Goal: Task Accomplishment & Management: Use online tool/utility

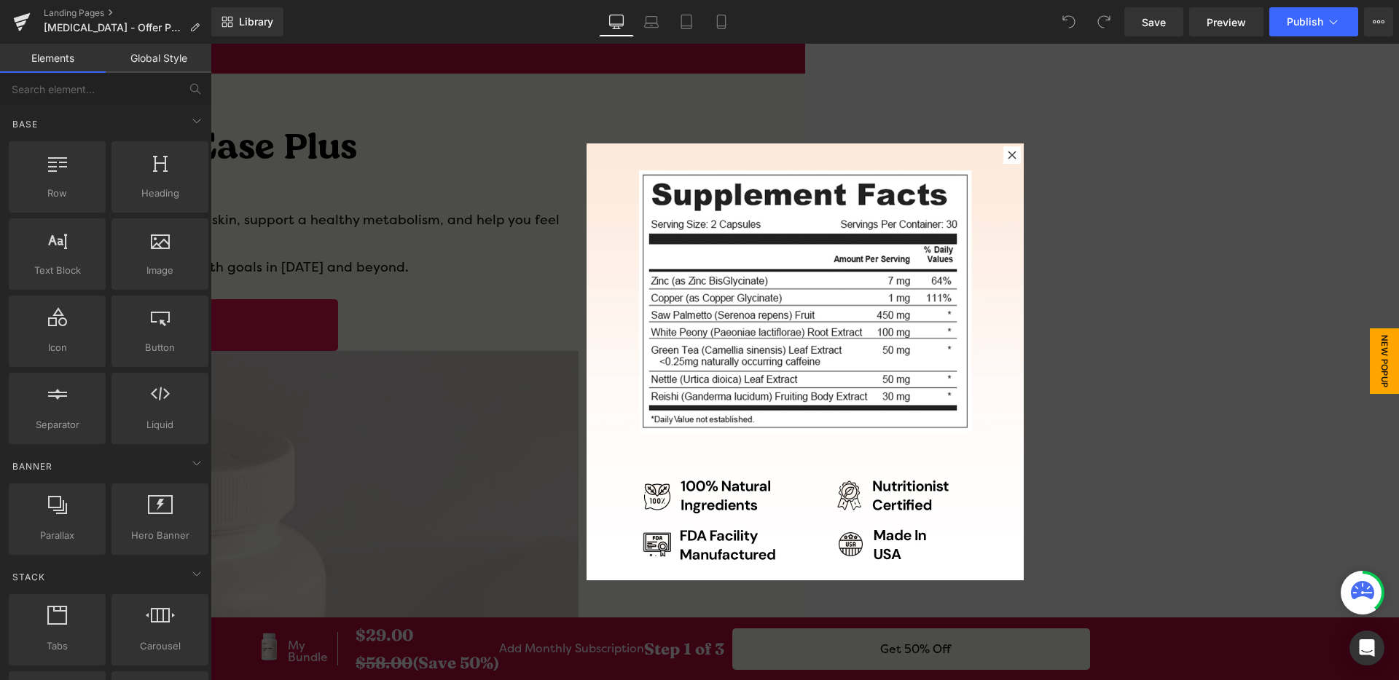
click at [1008, 154] on icon at bounding box center [1012, 155] width 8 height 8
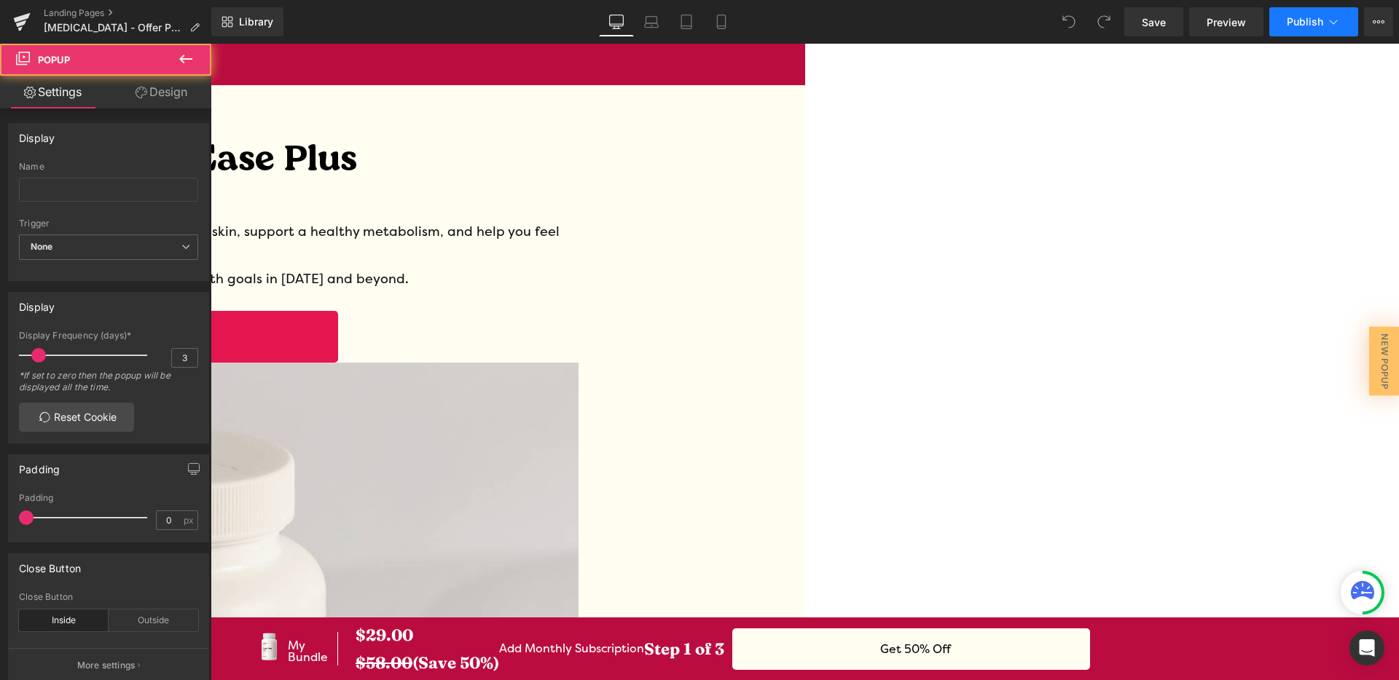
click at [1322, 34] on button "Publish" at bounding box center [1313, 21] width 89 height 29
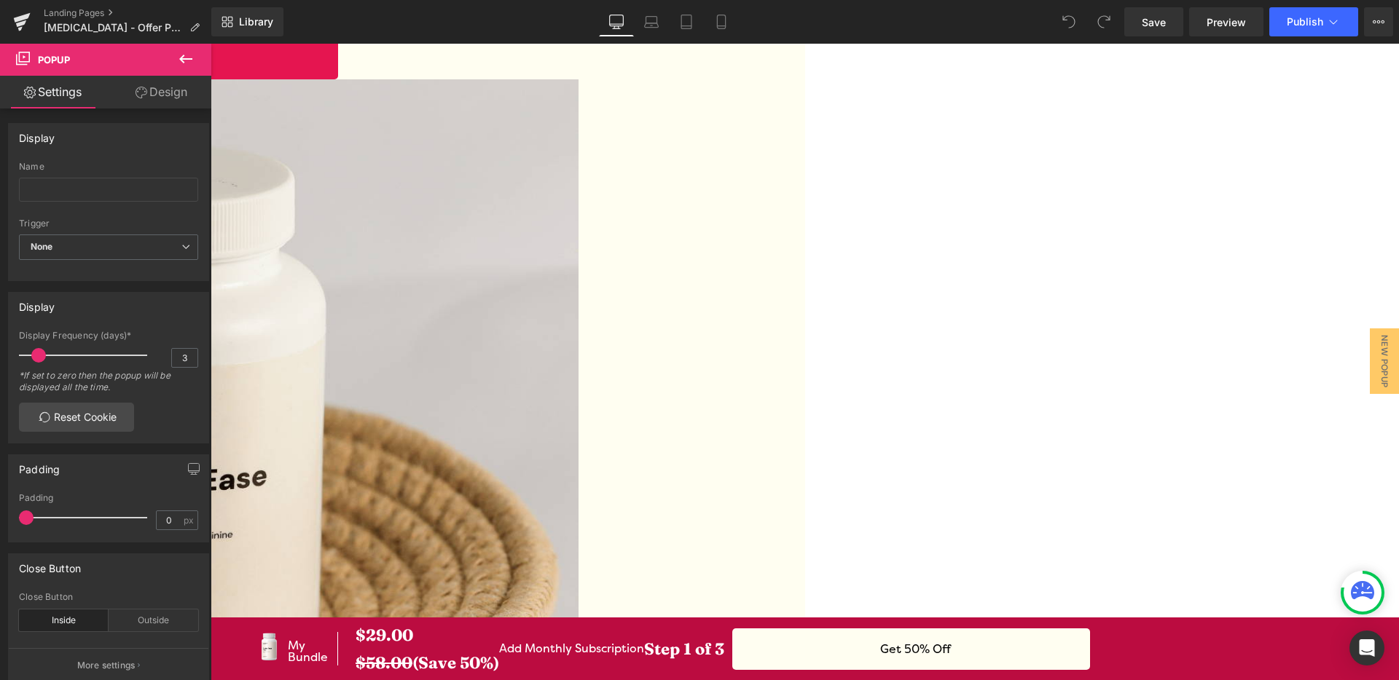
scroll to position [286, 0]
click at [90, 15] on link "Landing Pages" at bounding box center [128, 13] width 168 height 12
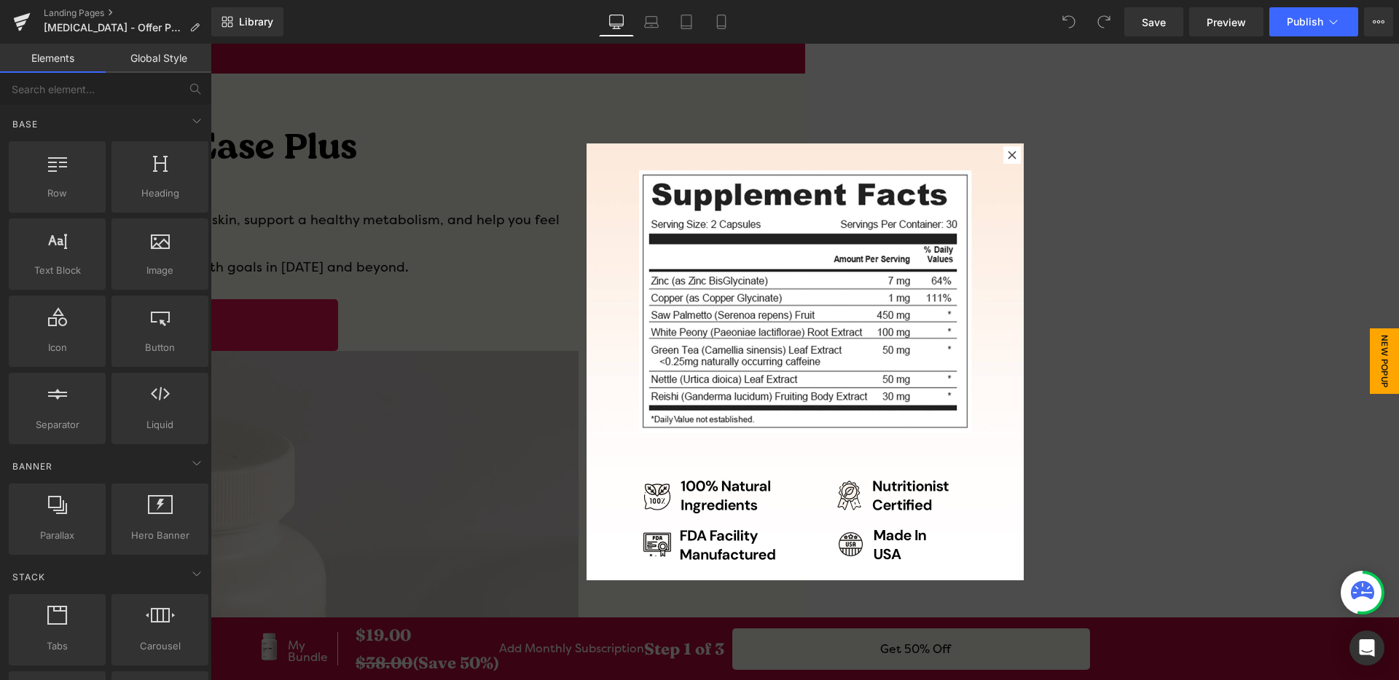
click at [1012, 157] on div at bounding box center [1011, 154] width 17 height 17
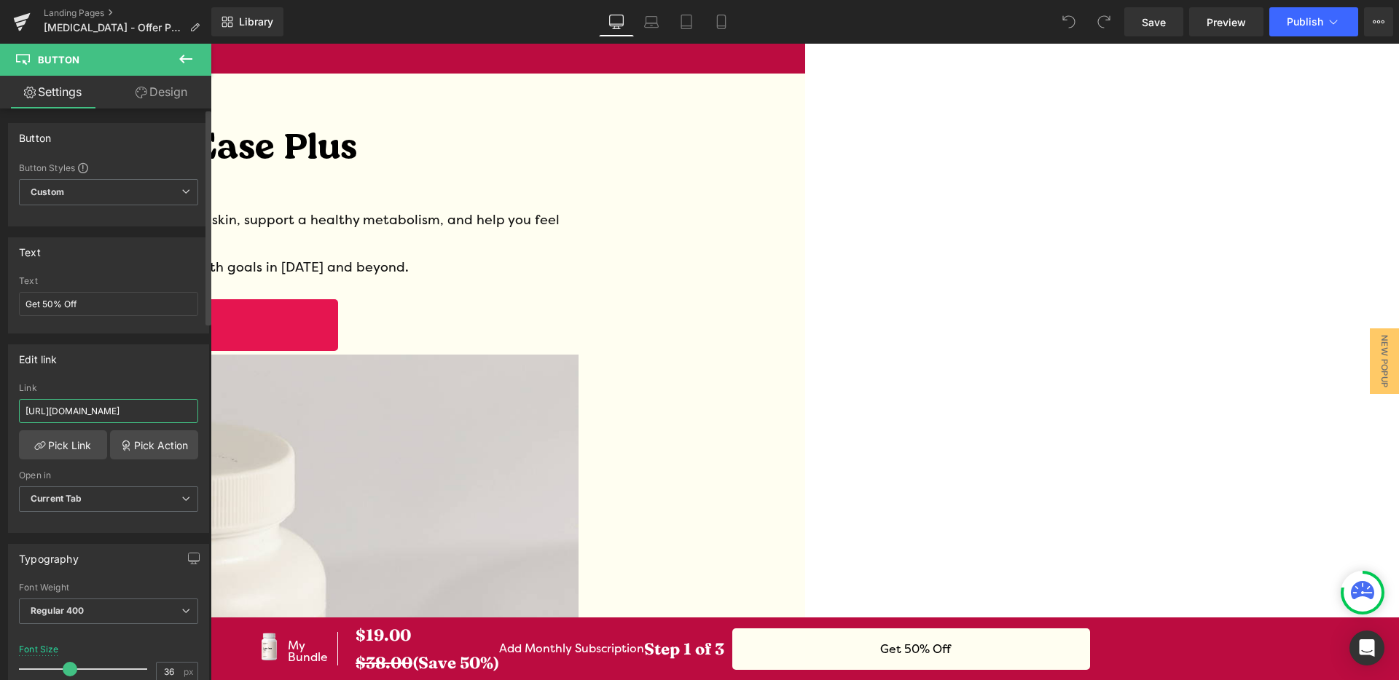
click at [125, 413] on input "[URL][DOMAIN_NAME]" at bounding box center [108, 411] width 179 height 24
type input "[URL][DOMAIN_NAME]"
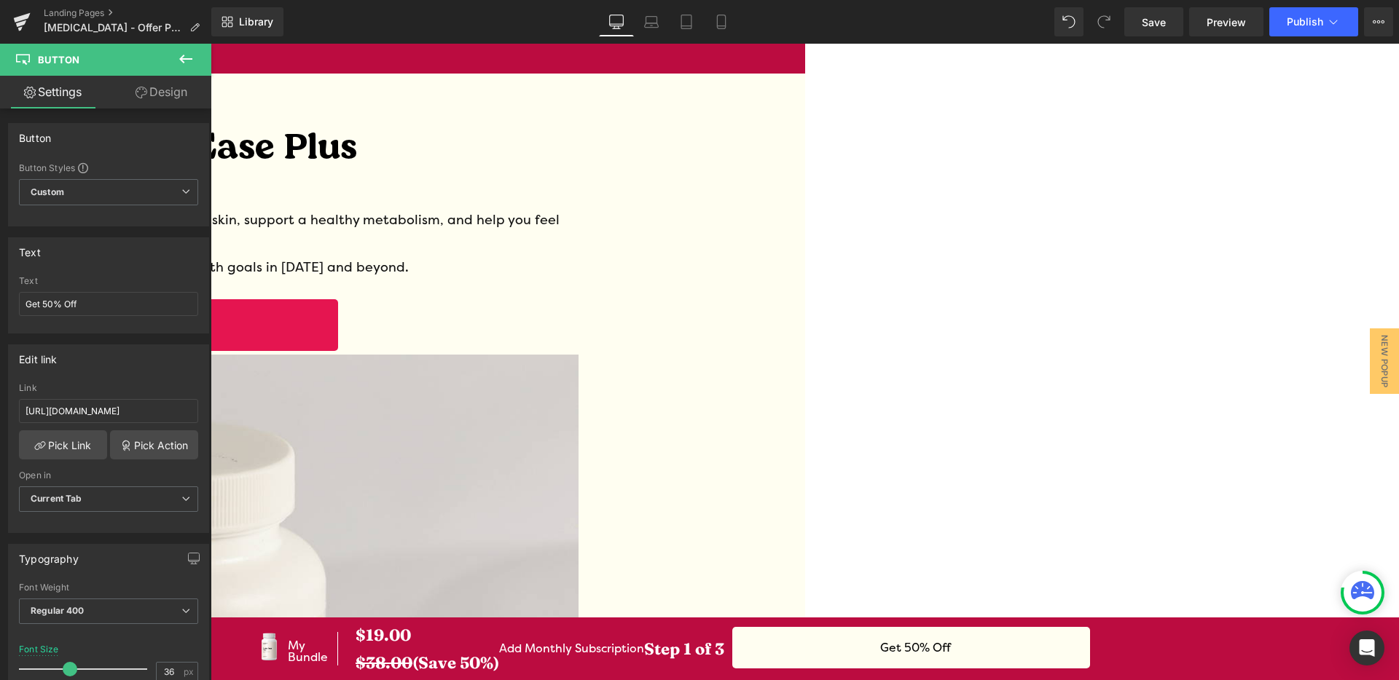
click at [211, 44] on span "Button" at bounding box center [211, 44] width 0 height 0
click at [112, 399] on input "[URL][DOMAIN_NAME]" at bounding box center [108, 411] width 179 height 24
click at [112, 404] on input "[URL][DOMAIN_NAME]" at bounding box center [108, 411] width 179 height 24
click at [113, 402] on input "[URL][DOMAIN_NAME]" at bounding box center [108, 411] width 179 height 24
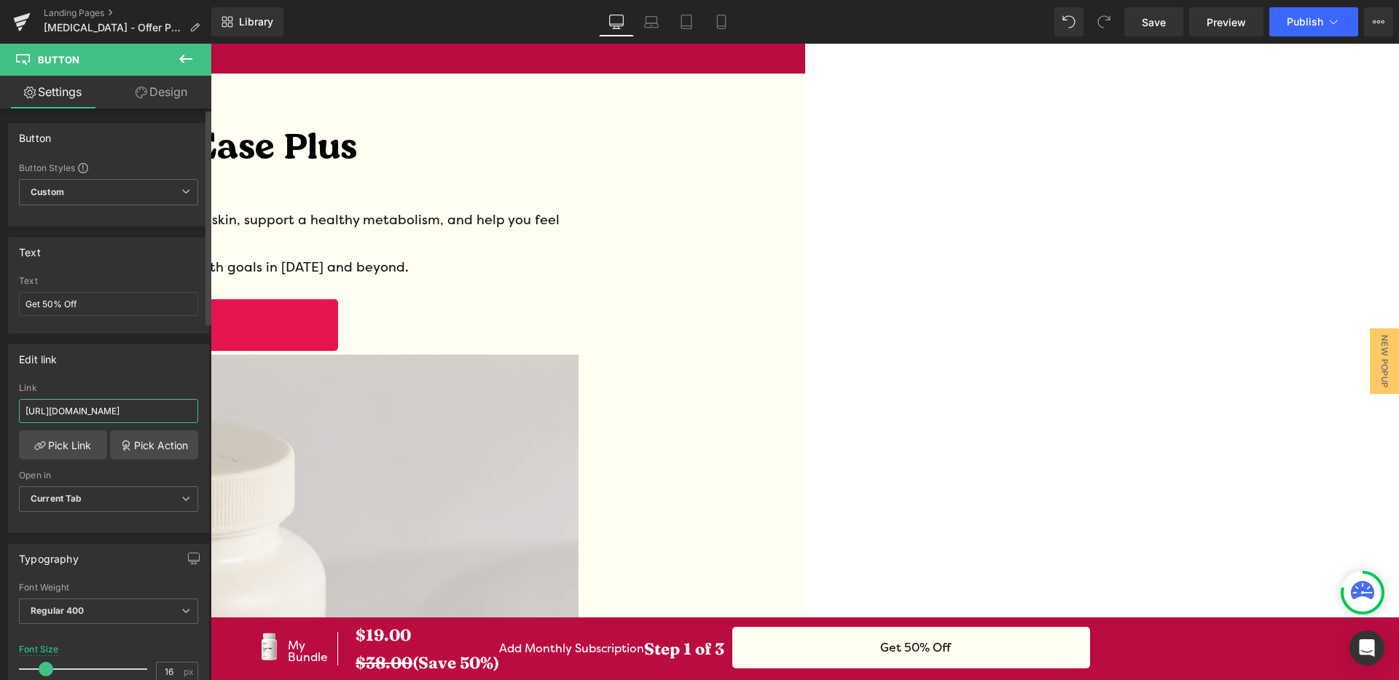
click at [112, 404] on input "[URL][DOMAIN_NAME]" at bounding box center [108, 411] width 179 height 24
click at [113, 404] on input "[URL][DOMAIN_NAME]" at bounding box center [108, 411] width 179 height 24
paste input "apps/rebuy/cart?variants%5B48480645349673%5D%5Bproperties%5D%5B_source%5D=Rebuy…"
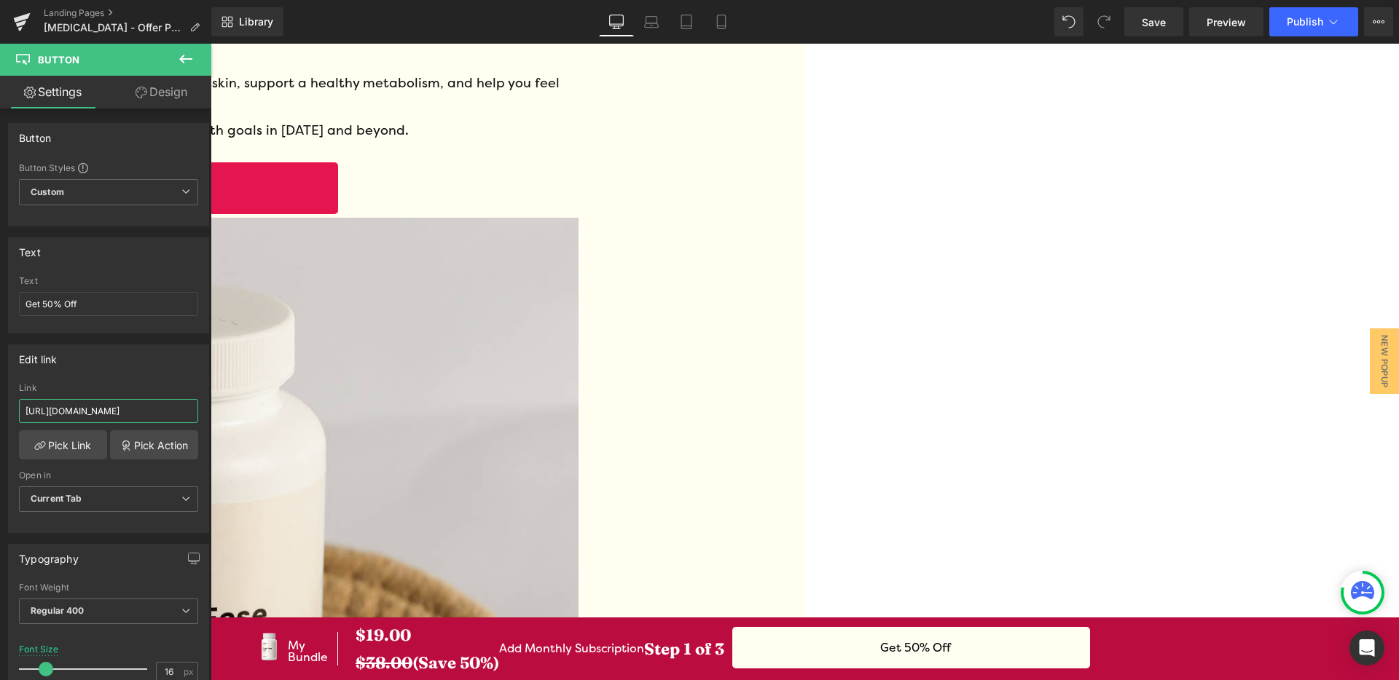
scroll to position [0, 0]
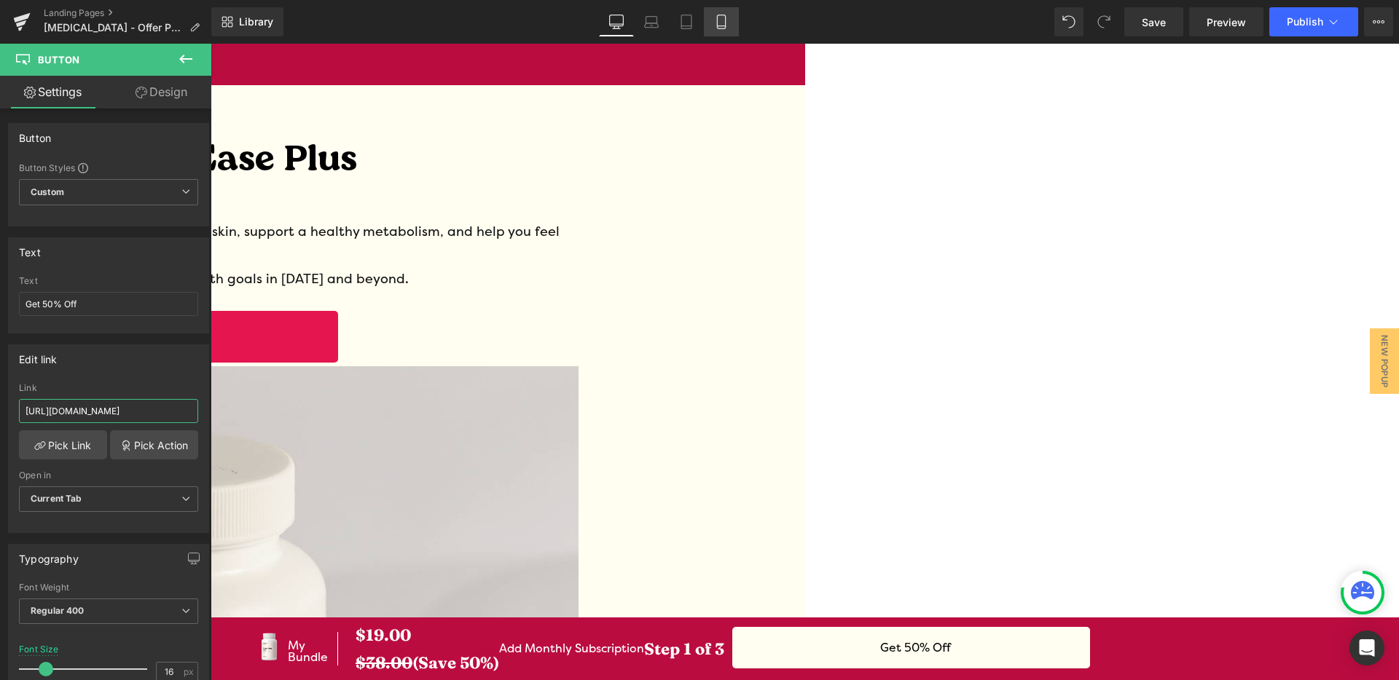
type input "[URL][DOMAIN_NAME]"
click at [713, 28] on link "Mobile" at bounding box center [721, 21] width 35 height 29
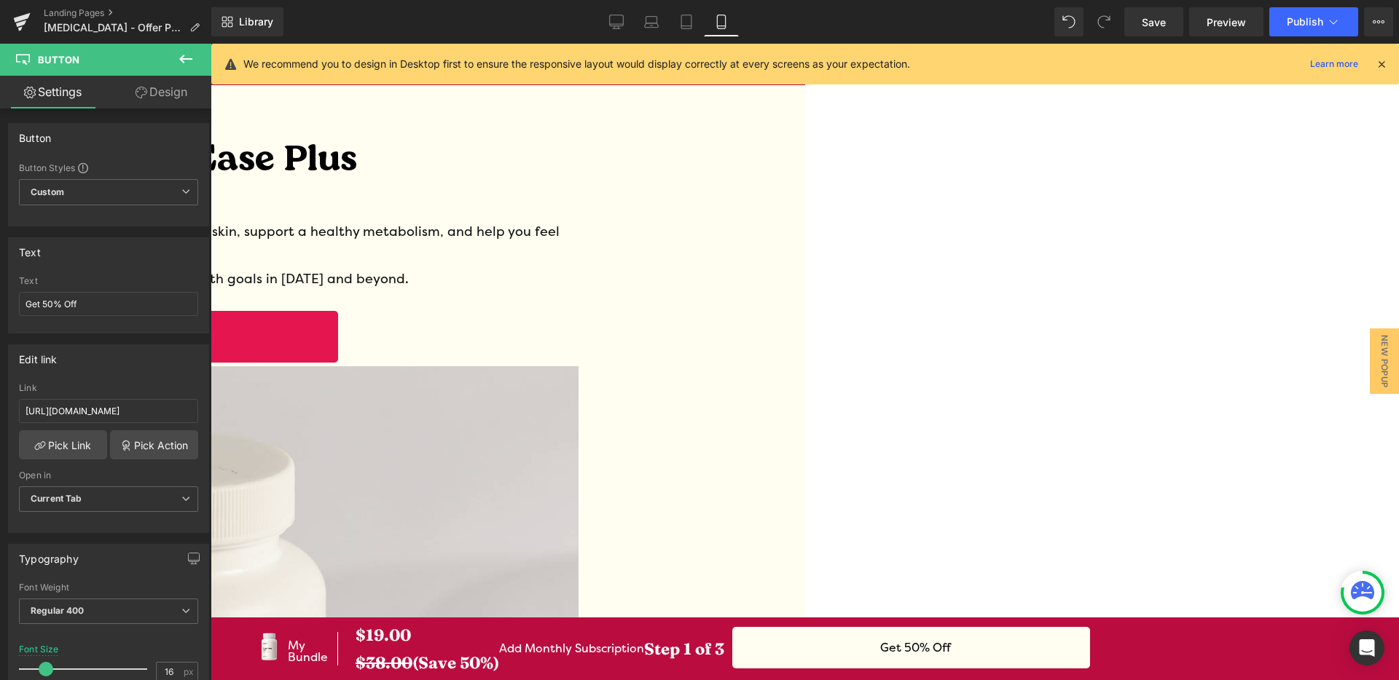
type input "10"
type input "100"
type input "113"
type input "40"
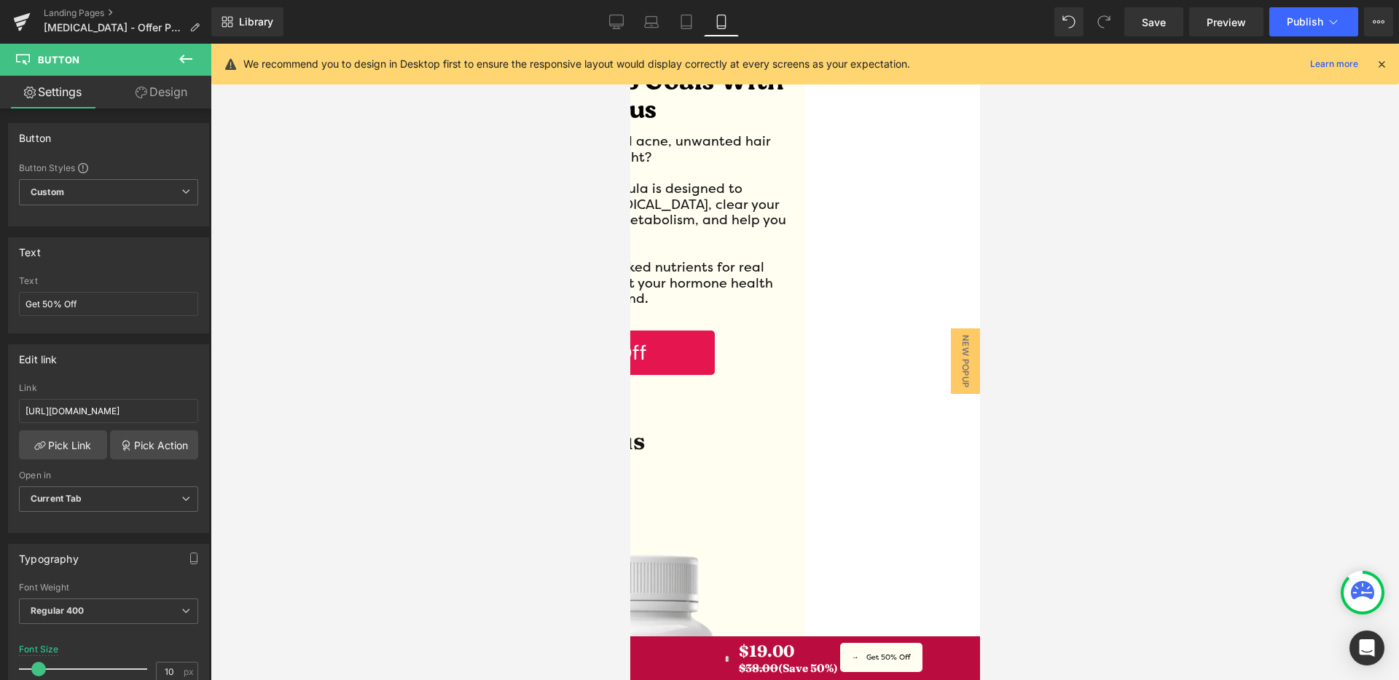
scroll to position [377, 0]
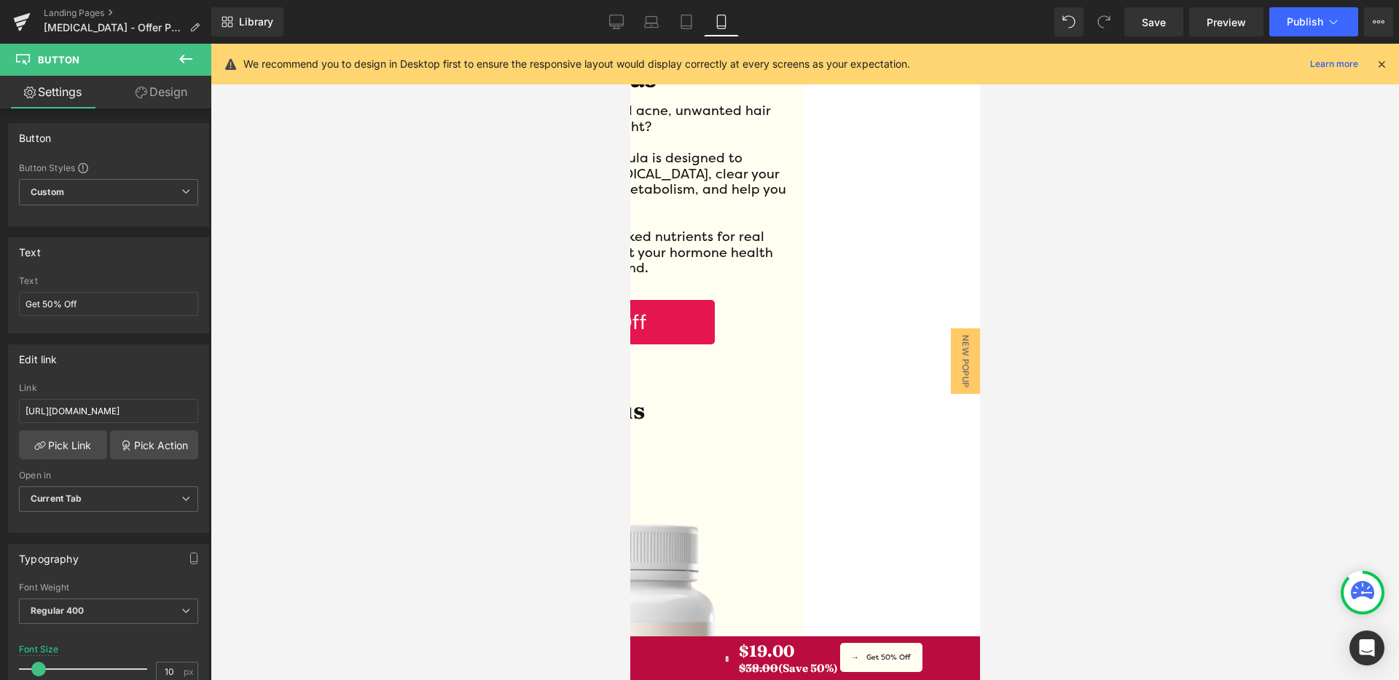
click at [629, 44] on span at bounding box center [629, 44] width 0 height 0
drag, startPoint x: 251, startPoint y: 409, endPoint x: 261, endPoint y: 411, distance: 9.7
click at [262, 410] on div "Button You are previewing how the will restyle your page. You can not edit Elem…" at bounding box center [699, 352] width 1399 height 705
click at [179, 413] on input "[URL][DOMAIN_NAME]" at bounding box center [108, 411] width 179 height 24
drag, startPoint x: 181, startPoint y: 412, endPoint x: 211, endPoint y: 407, distance: 30.3
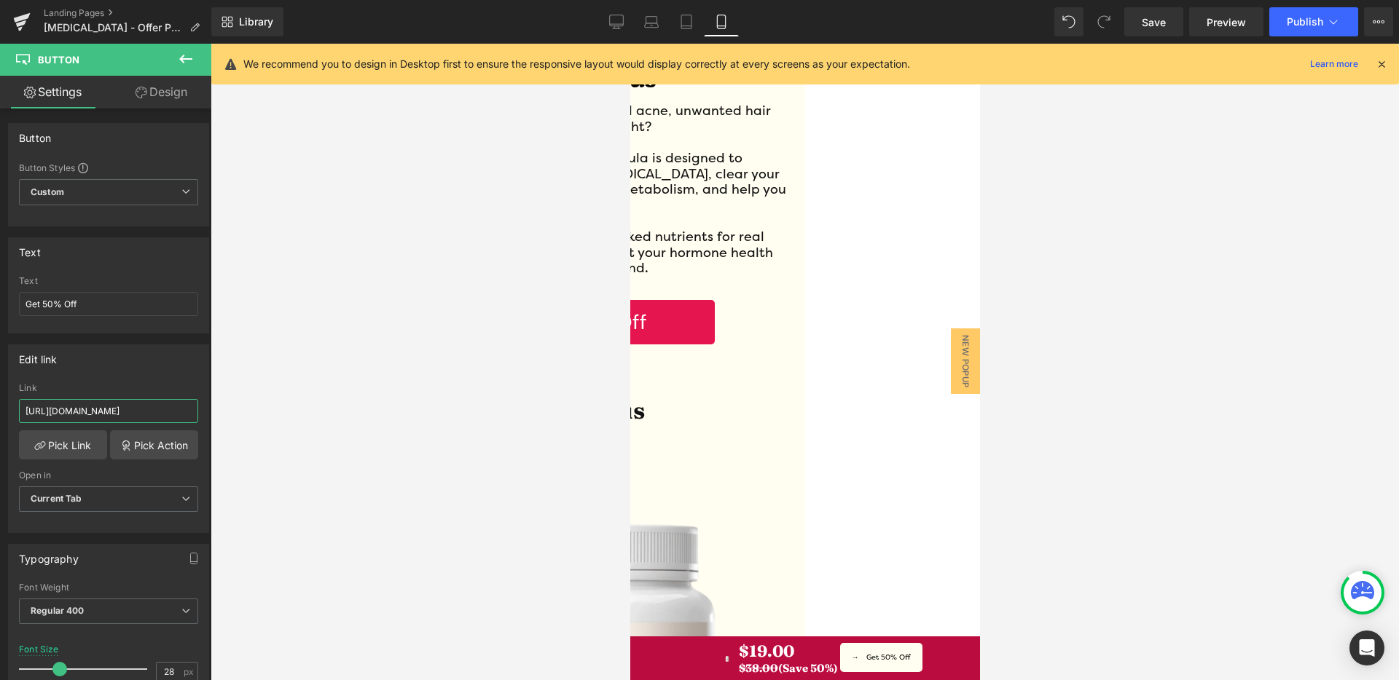
click at [258, 412] on div "Button You are previewing how the will restyle your page. You can not edit Elem…" at bounding box center [699, 352] width 1399 height 705
click at [629, 44] on span "Row" at bounding box center [629, 44] width 0 height 0
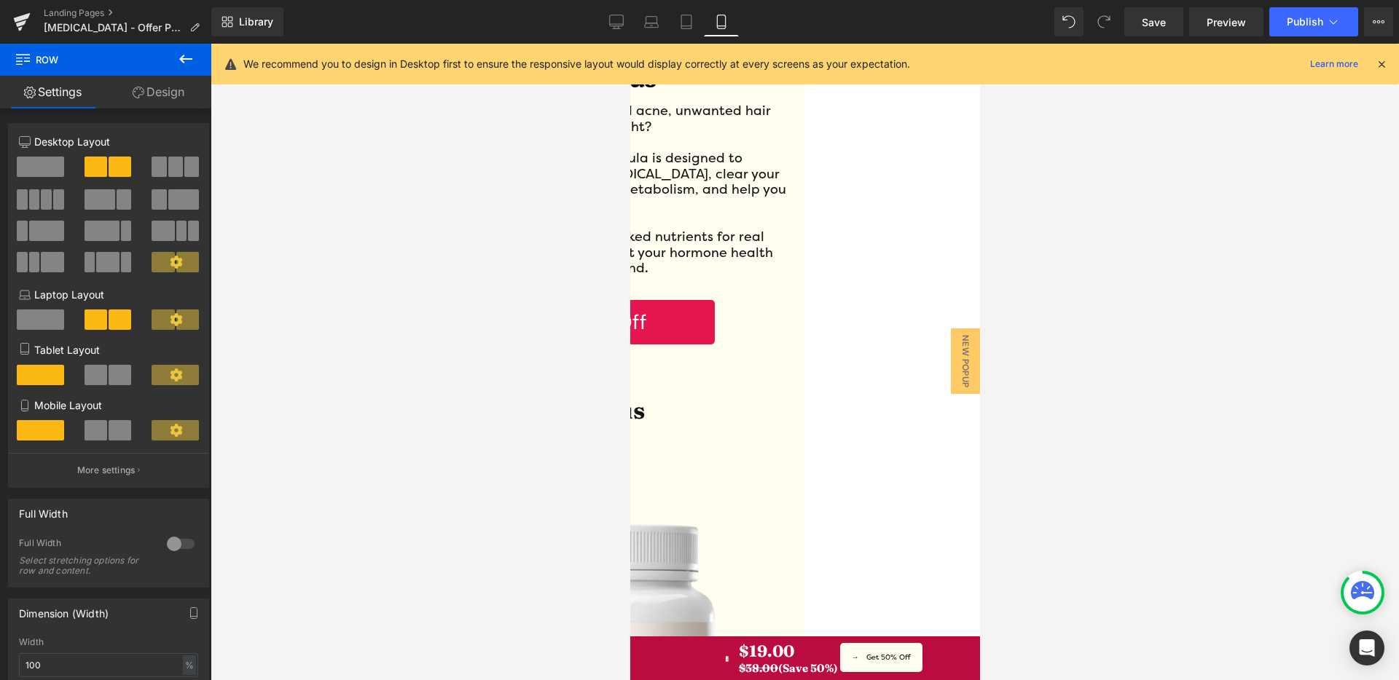
click at [629, 44] on link at bounding box center [629, 44] width 0 height 0
click at [914, 661] on div at bounding box center [914, 659] width 0 height 4
click at [922, 670] on link "Get 50% Off" at bounding box center [880, 657] width 82 height 29
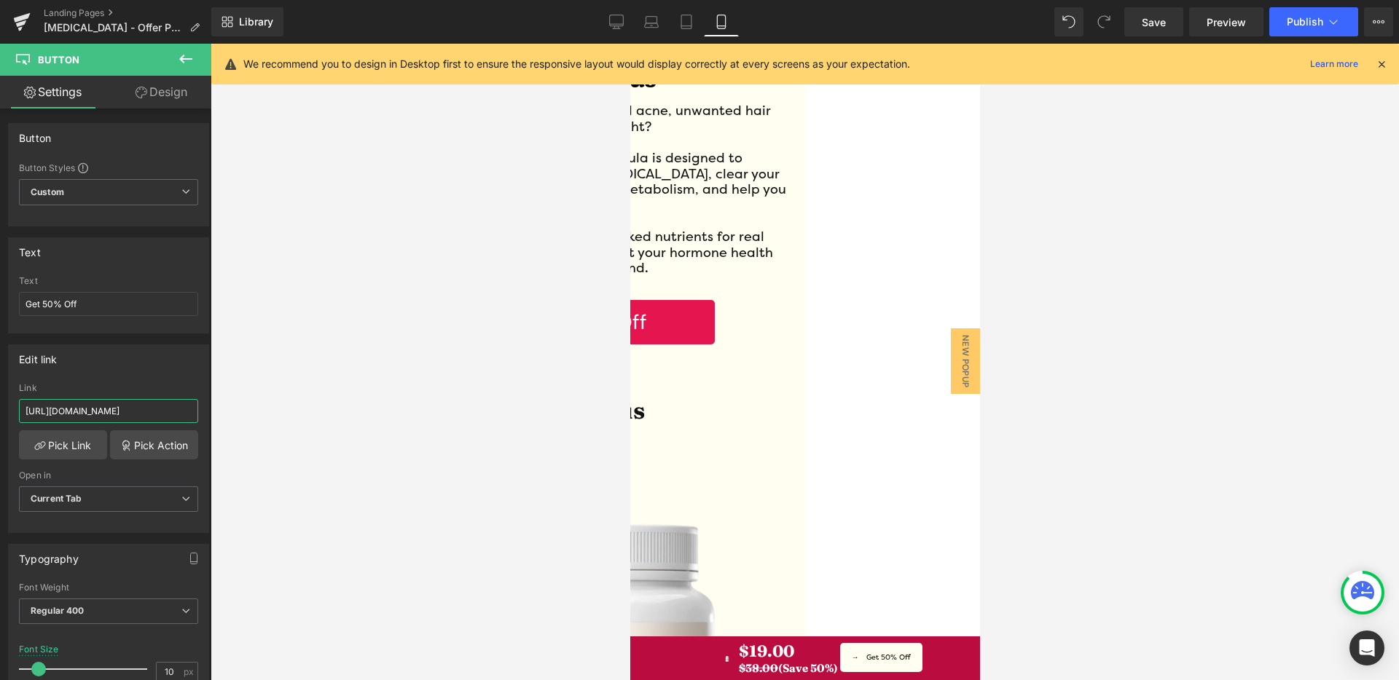
drag, startPoint x: 186, startPoint y: 415, endPoint x: 315, endPoint y: 425, distance: 129.3
click at [315, 425] on div "Row You are previewing how the will restyle your page. You can not edit Element…" at bounding box center [699, 352] width 1399 height 705
drag, startPoint x: 160, startPoint y: 415, endPoint x: 171, endPoint y: 416, distance: 11.0
click at [160, 415] on input "[URL][DOMAIN_NAME]" at bounding box center [108, 411] width 179 height 24
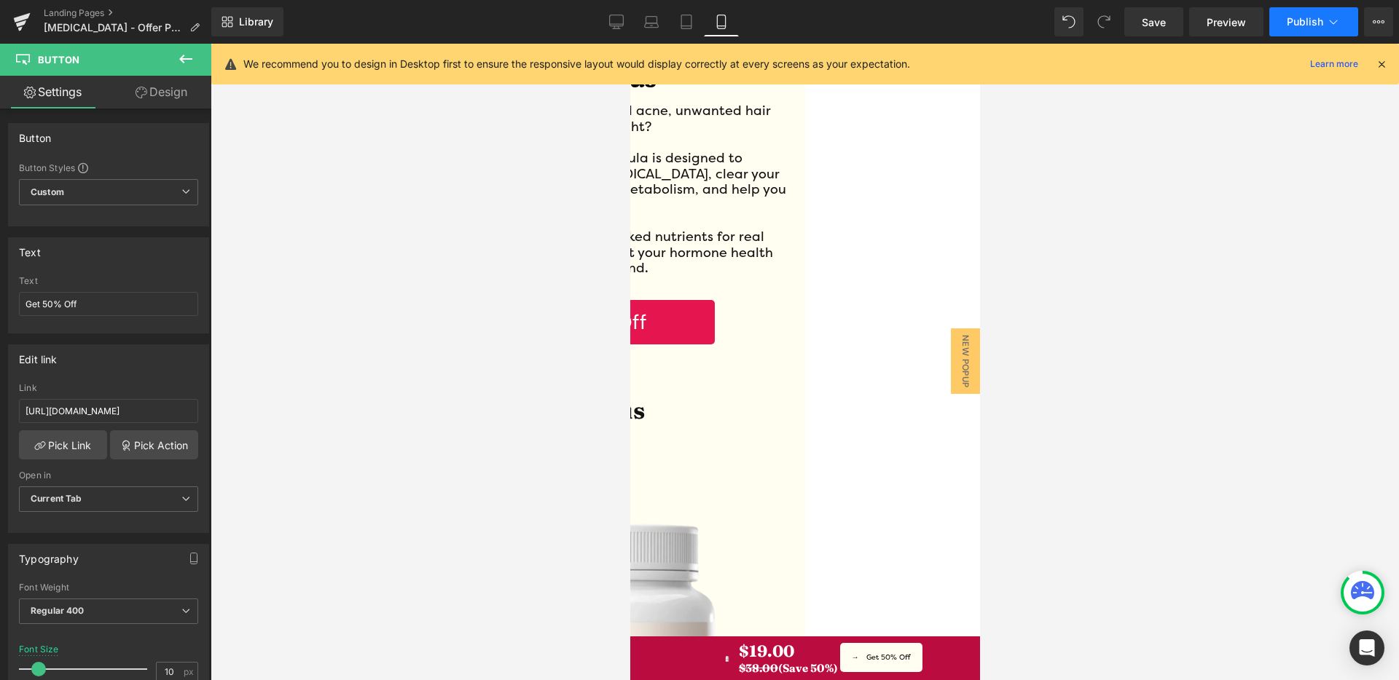
click at [1311, 20] on span "Publish" at bounding box center [1305, 22] width 36 height 12
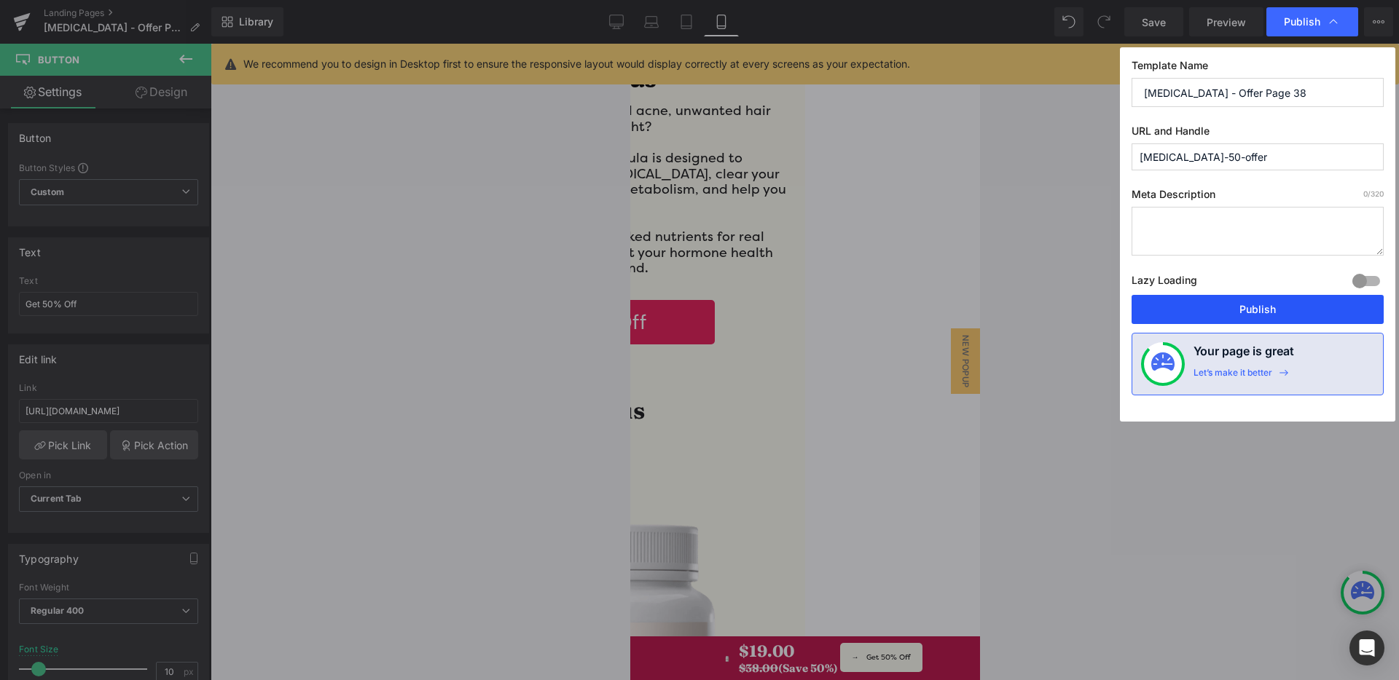
click at [1241, 310] on button "Publish" at bounding box center [1257, 309] width 252 height 29
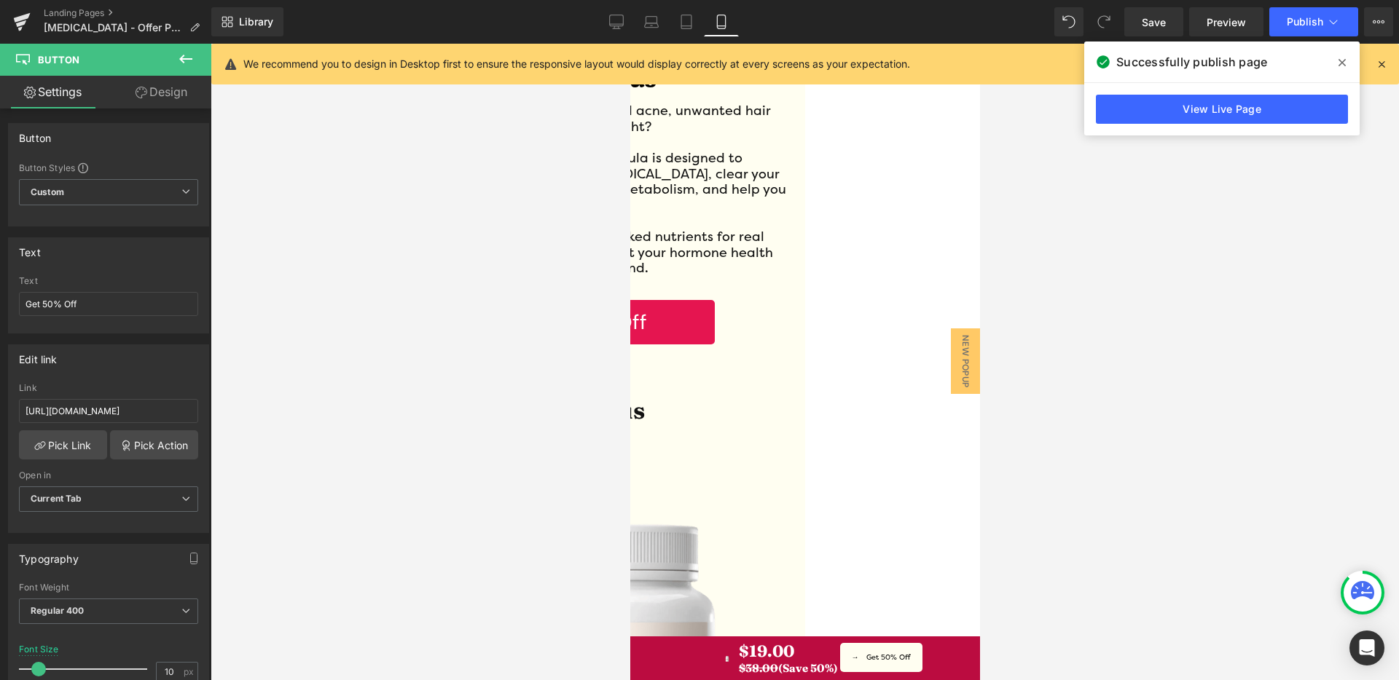
click at [1351, 62] on span at bounding box center [1341, 62] width 23 height 23
